Goal: Answer question/provide support: Answer question/provide support

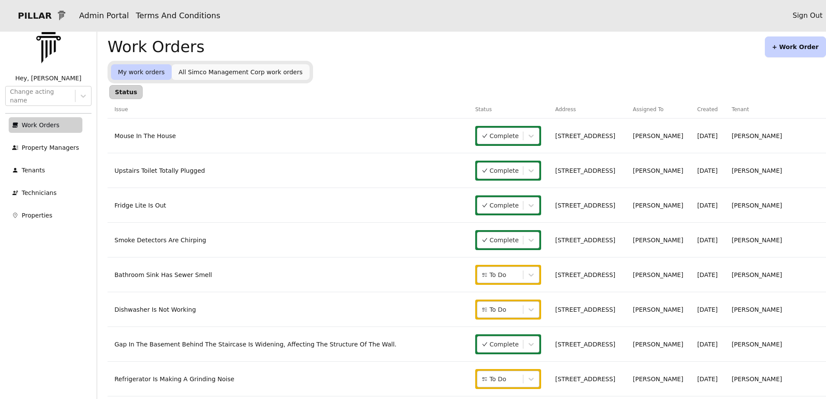
scroll to position [43, 0]
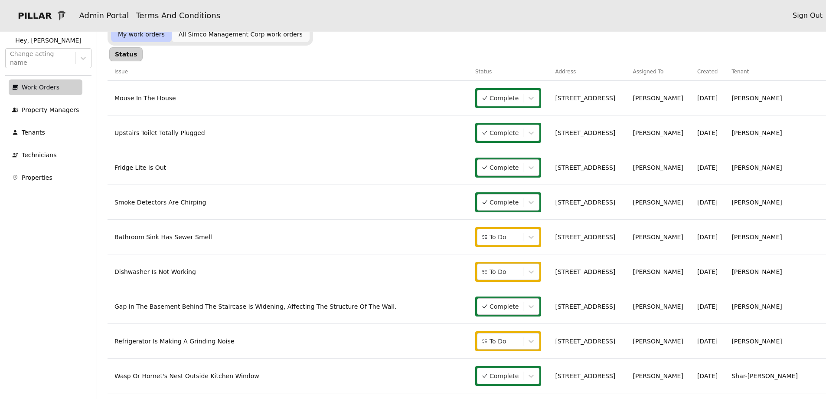
click at [162, 272] on link "Dishwasher Is Not Working" at bounding box center [156, 271] width 82 height 7
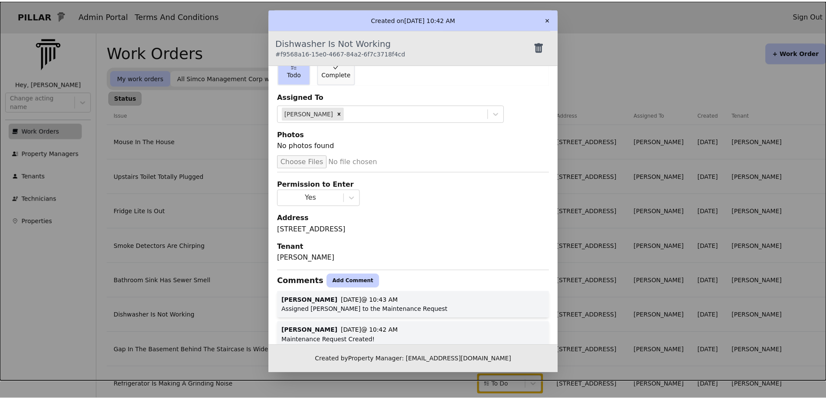
scroll to position [39, 0]
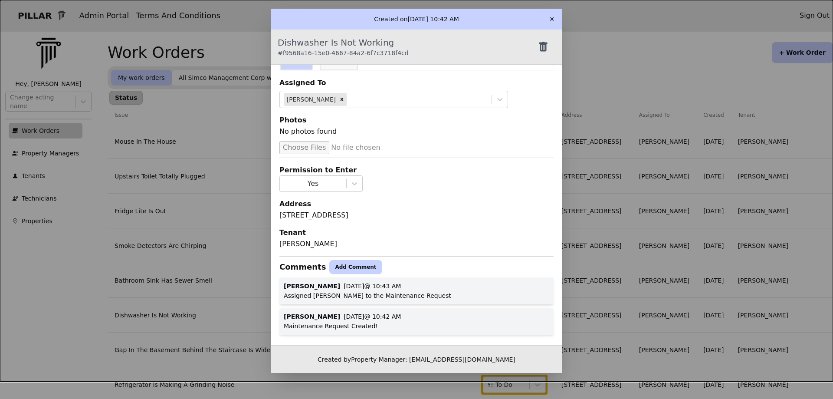
click at [339, 270] on button "Add Comment" at bounding box center [355, 267] width 52 height 14
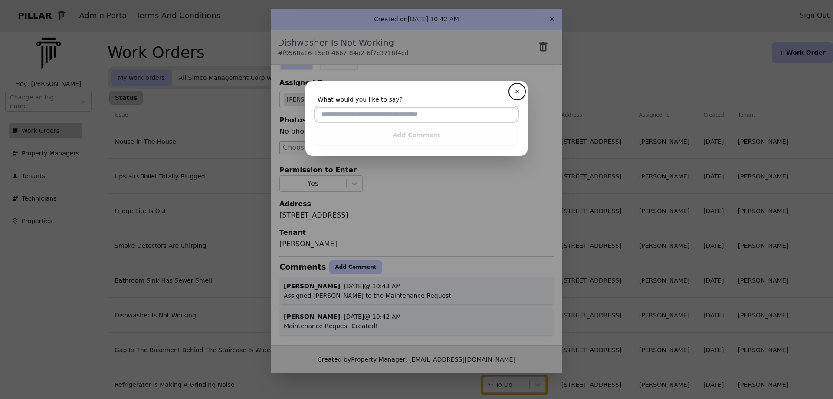
click at [329, 119] on input "text" at bounding box center [416, 114] width 201 height 14
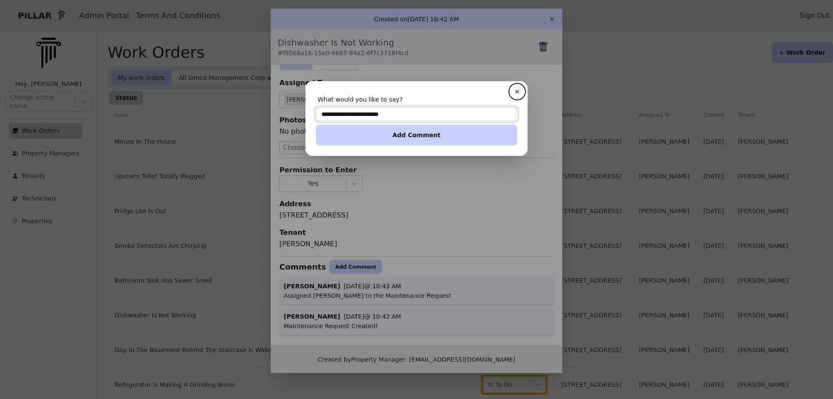
type input "**********"
click at [374, 144] on button "Add Comment" at bounding box center [416, 135] width 201 height 21
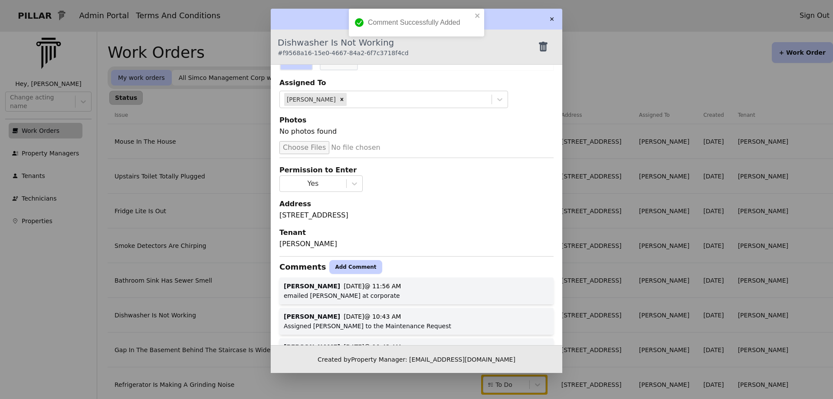
click at [552, 17] on button "✕" at bounding box center [552, 19] width 14 height 14
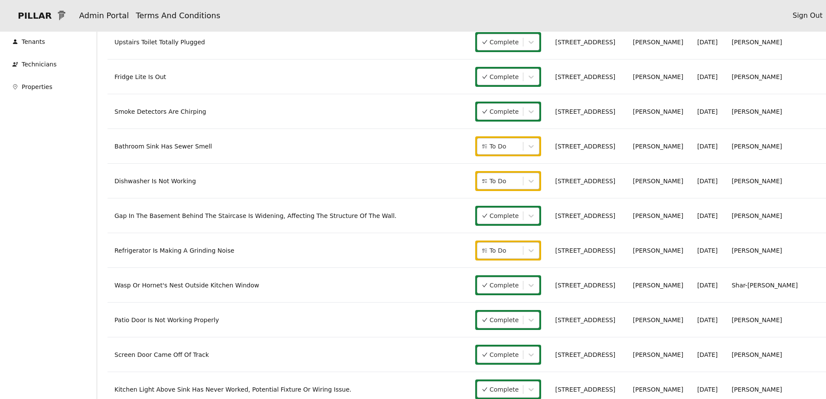
scroll to position [174, 0]
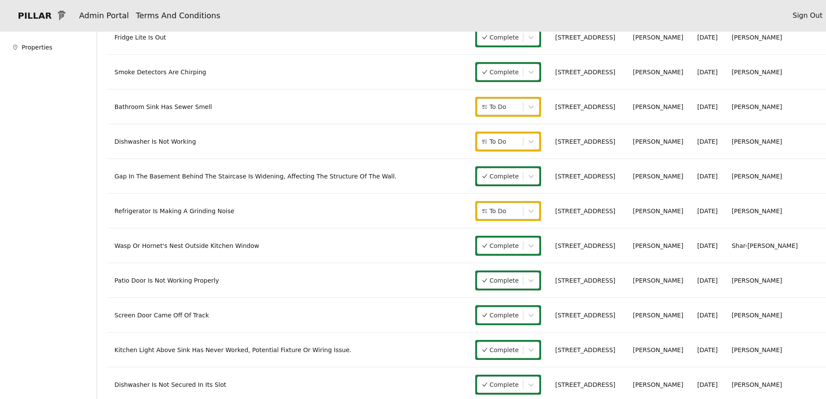
click at [191, 208] on link "Refrigerator Is Making A Grinding Noise" at bounding box center [175, 210] width 120 height 7
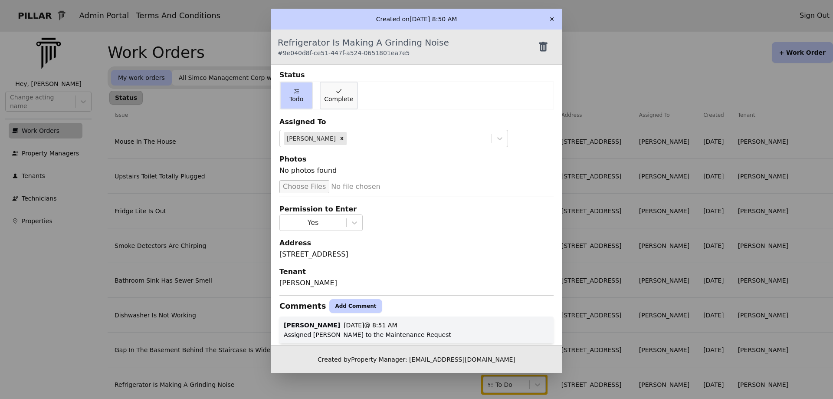
click at [552, 20] on button "✕" at bounding box center [552, 19] width 14 height 14
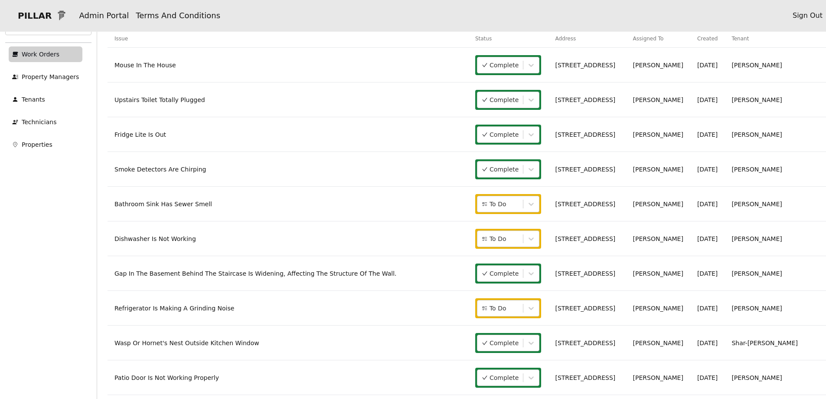
scroll to position [87, 0]
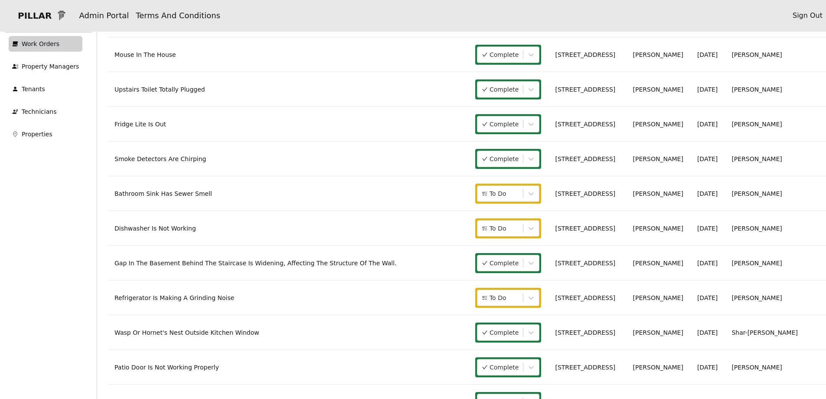
click at [187, 299] on link "Refrigerator Is Making A Grinding Noise" at bounding box center [175, 297] width 120 height 7
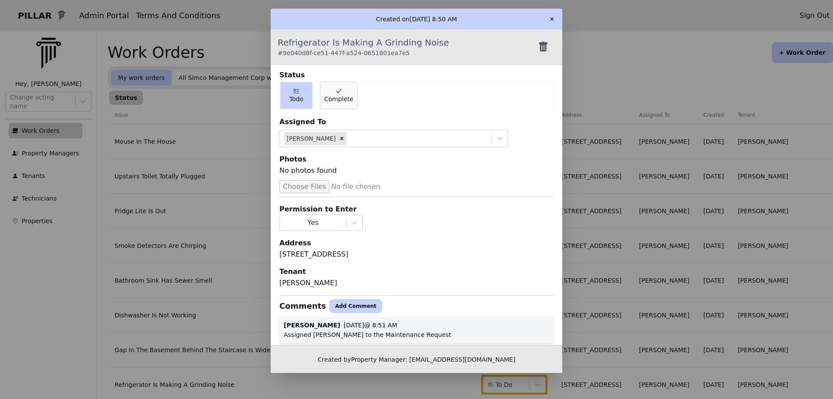
drag, startPoint x: 338, startPoint y: 308, endPoint x: 292, endPoint y: 326, distance: 49.6
click at [338, 308] on button "Add Comment" at bounding box center [355, 306] width 52 height 14
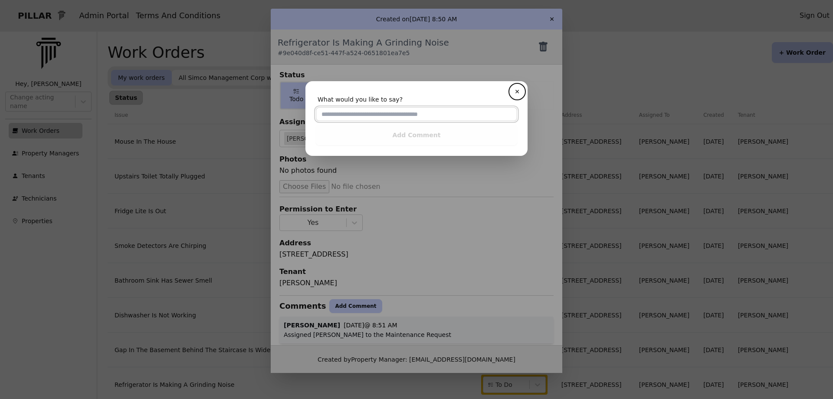
click at [316, 117] on input "text" at bounding box center [416, 114] width 201 height 14
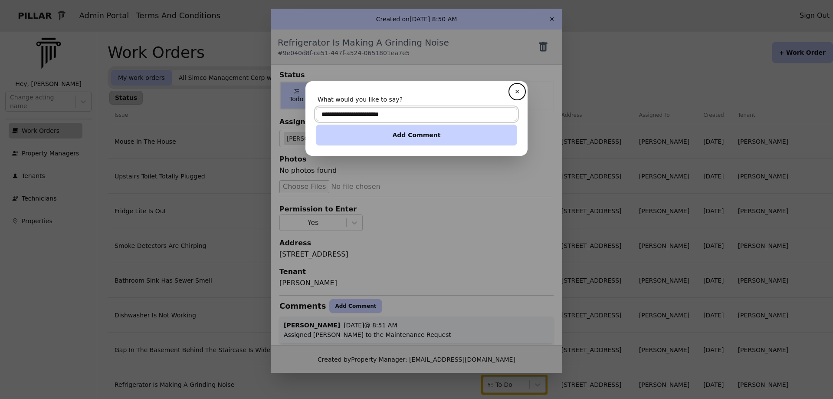
type input "**********"
click at [436, 134] on button "Add Comment" at bounding box center [416, 135] width 201 height 21
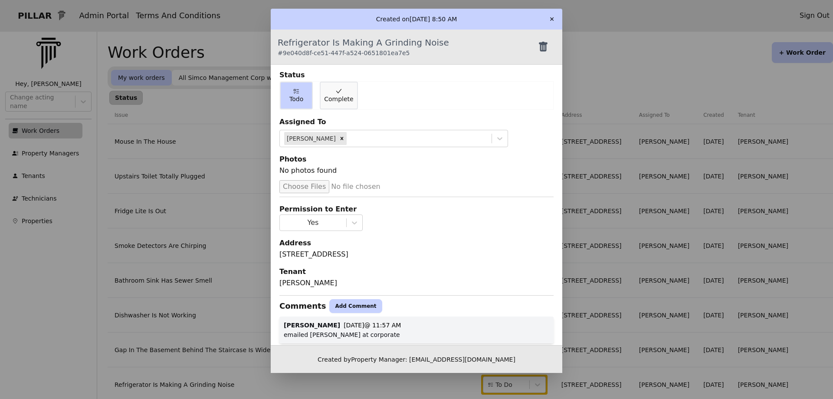
click at [548, 21] on button "✕" at bounding box center [552, 19] width 14 height 14
